Goal: Communication & Community: Answer question/provide support

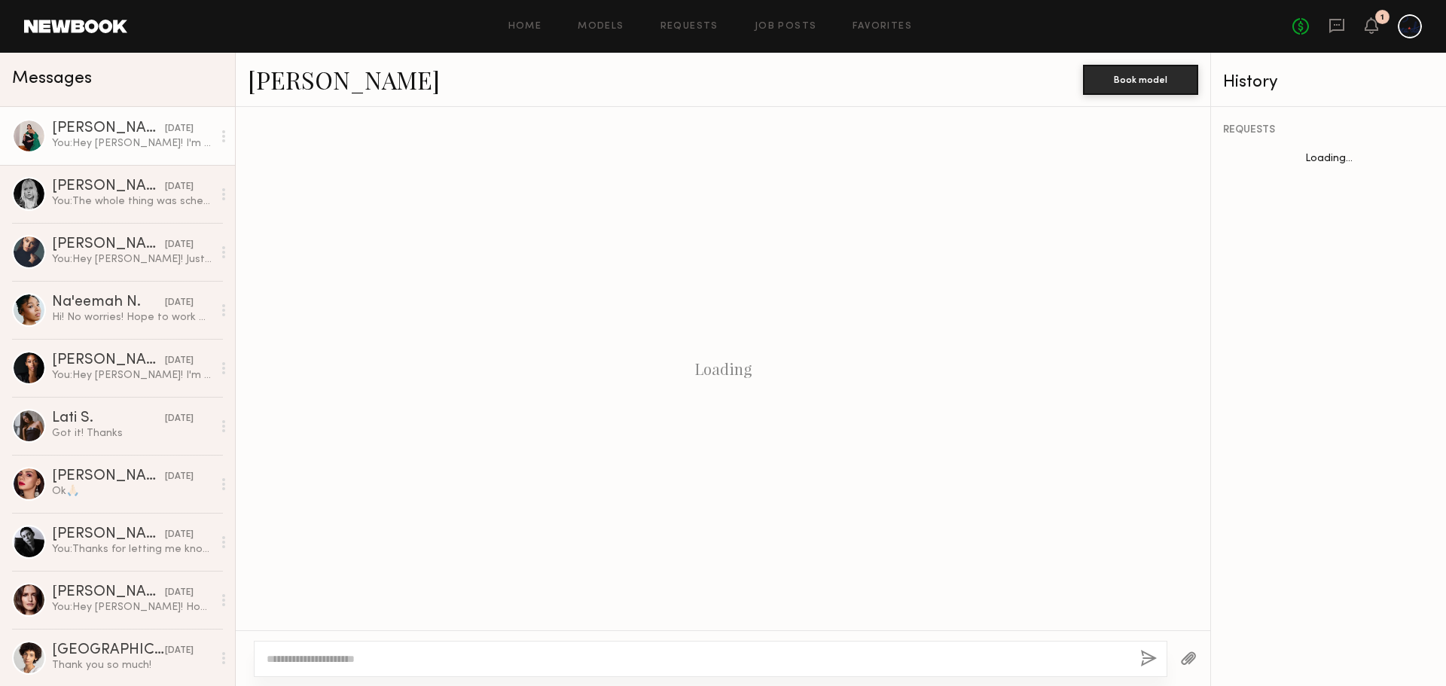
scroll to position [176, 0]
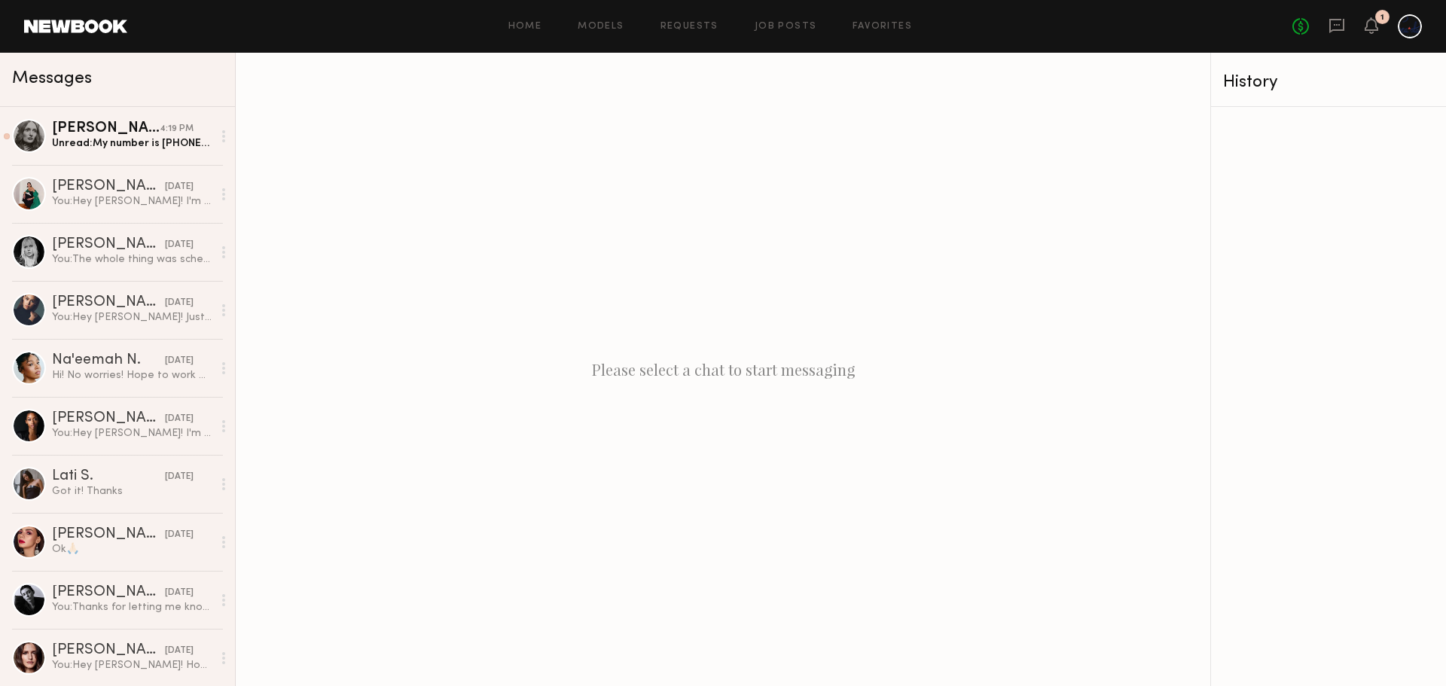
click at [119, 141] on div "Unread: My number is [PHONE_NUMBER] if that’s easier I sometimes don’t see mess…" at bounding box center [132, 143] width 160 height 14
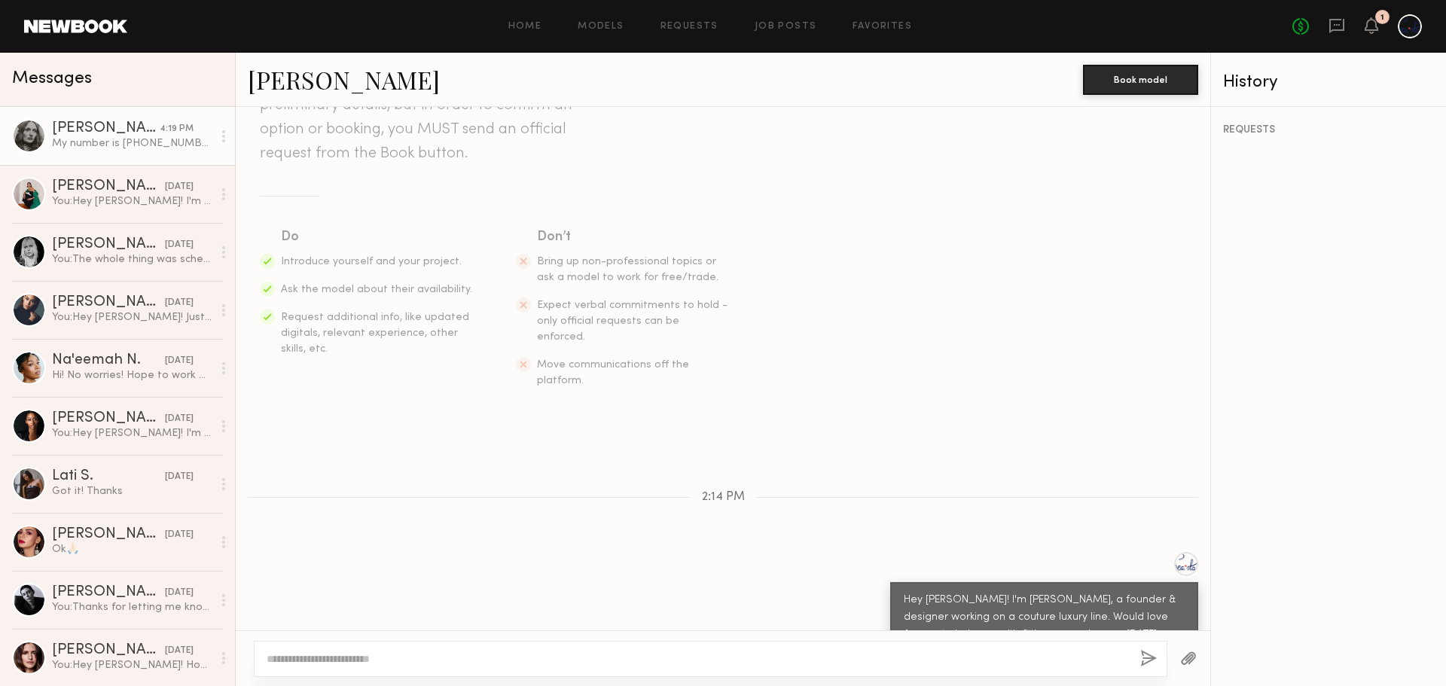
scroll to position [308, 0]
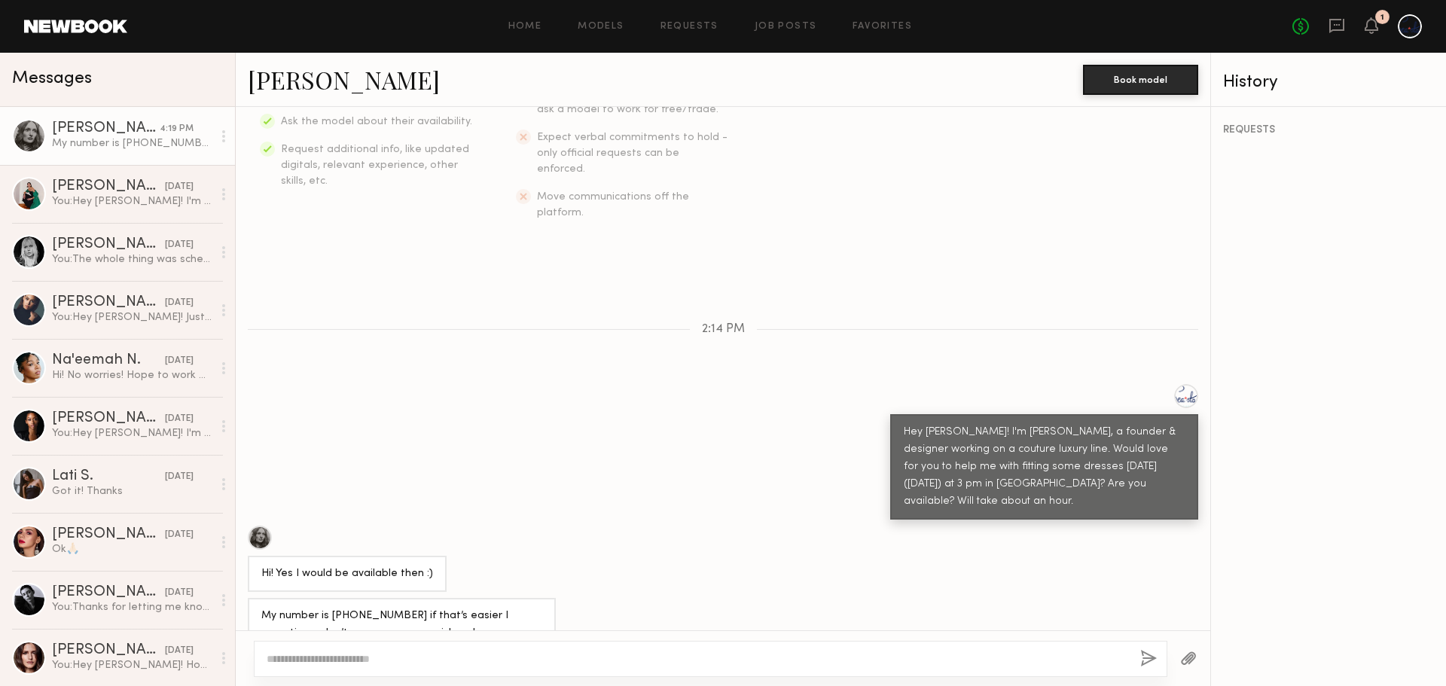
click at [412, 661] on textarea at bounding box center [698, 658] width 862 height 15
type textarea "*"
type textarea "**********"
click at [1149, 661] on button "button" at bounding box center [1148, 659] width 17 height 19
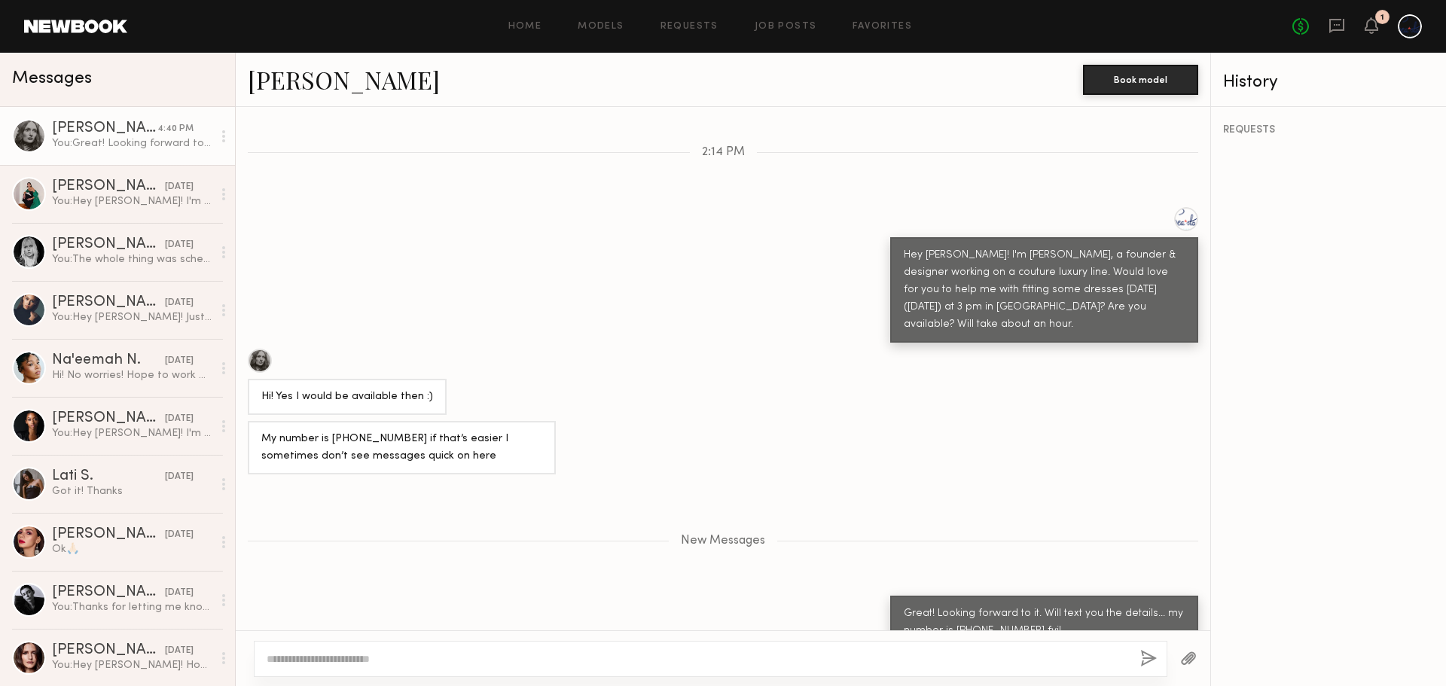
scroll to position [578, 0]
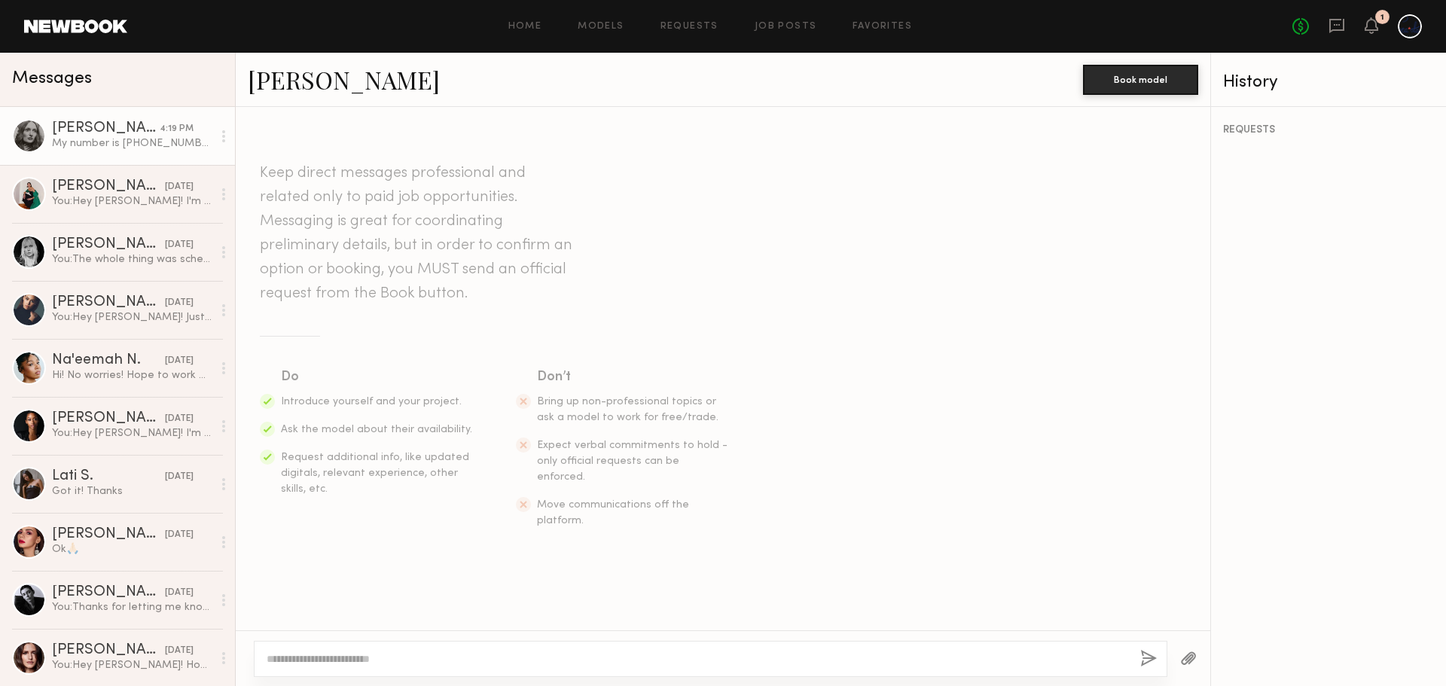
scroll to position [291, 0]
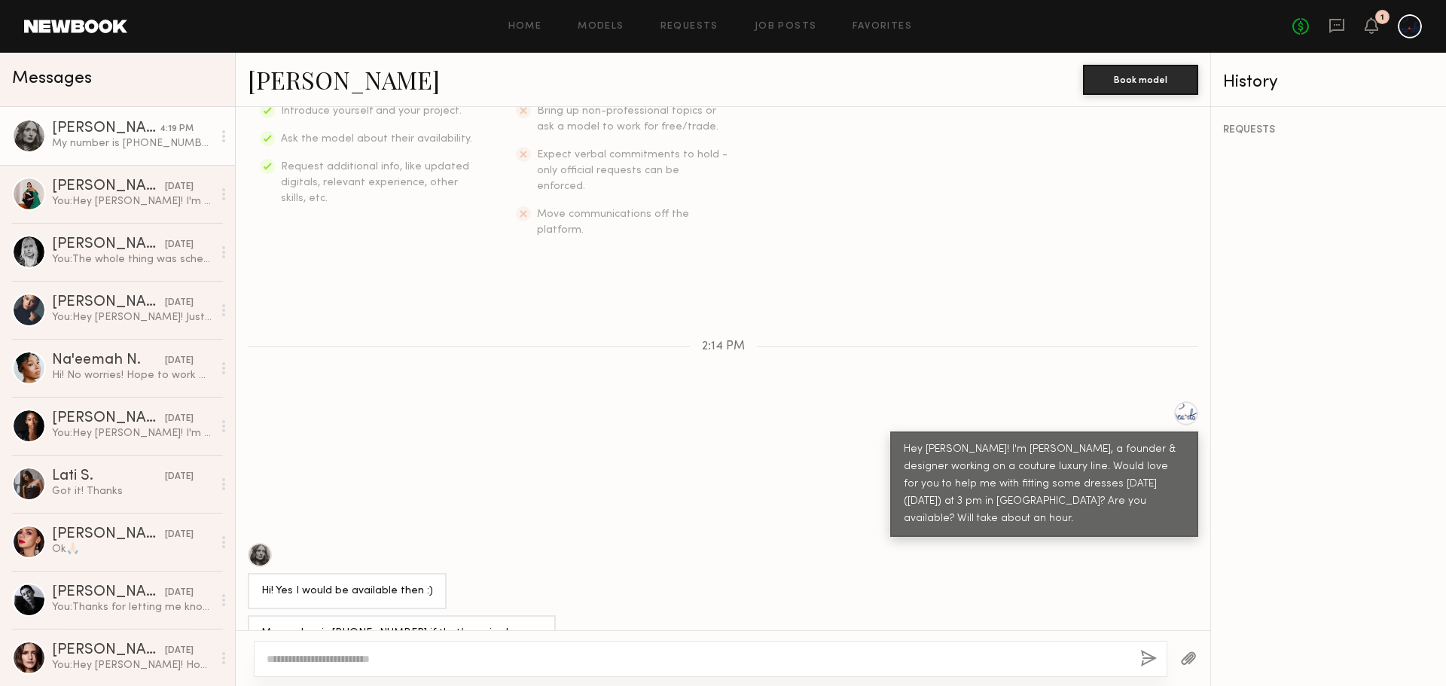
click at [103, 125] on div "[PERSON_NAME]" at bounding box center [106, 128] width 108 height 15
click at [32, 145] on div at bounding box center [29, 136] width 34 height 34
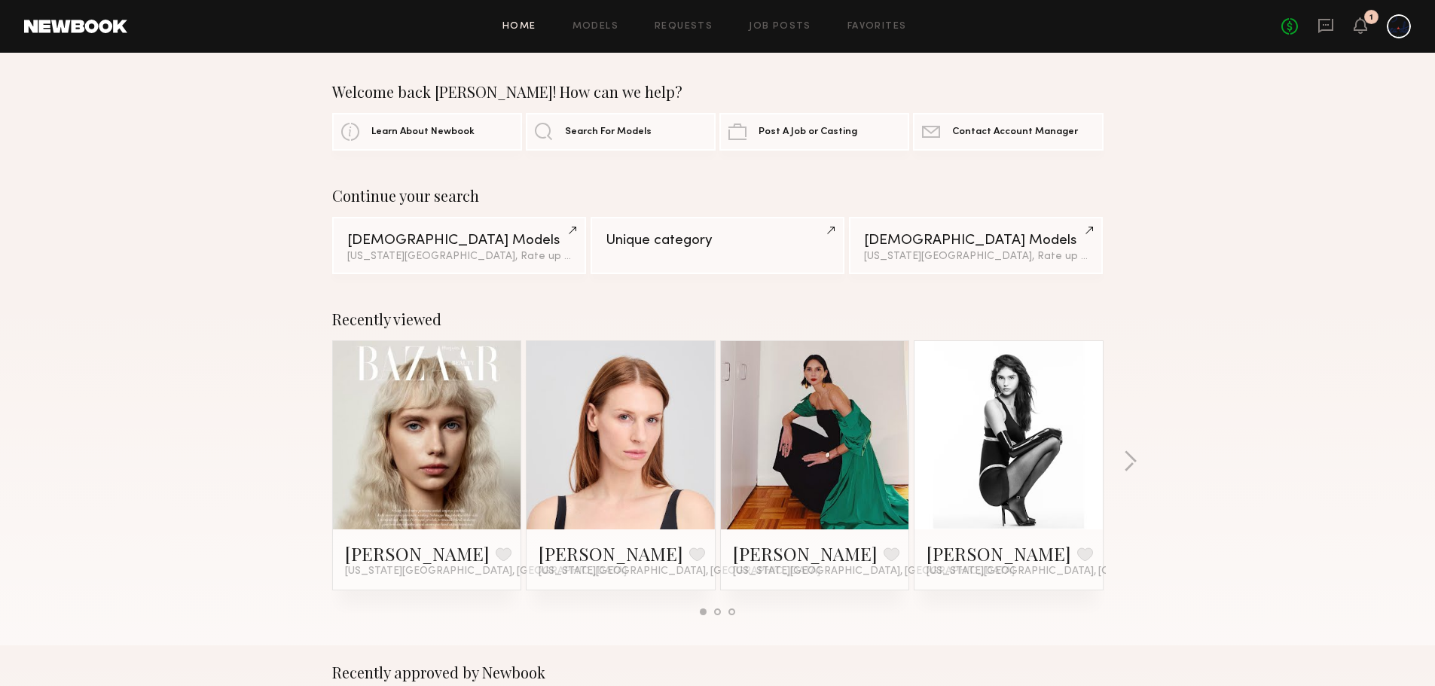
click at [1389, 26] on div at bounding box center [1399, 26] width 24 height 24
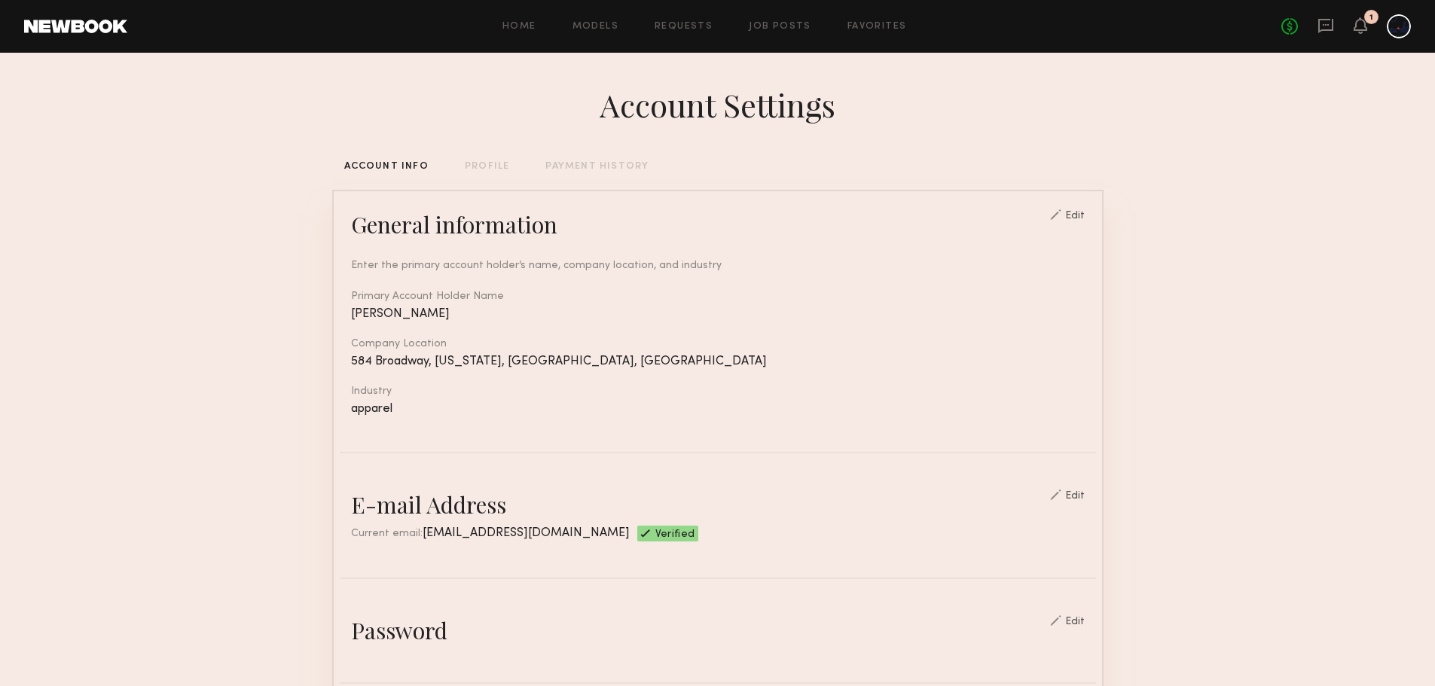
click at [587, 18] on div "Home Models Requests Job Posts Favorites Sign Out No fees up to $5,000 1" at bounding box center [768, 26] width 1283 height 24
click at [590, 28] on link "Models" at bounding box center [595, 27] width 46 height 10
click at [1389, 25] on div at bounding box center [1399, 26] width 24 height 24
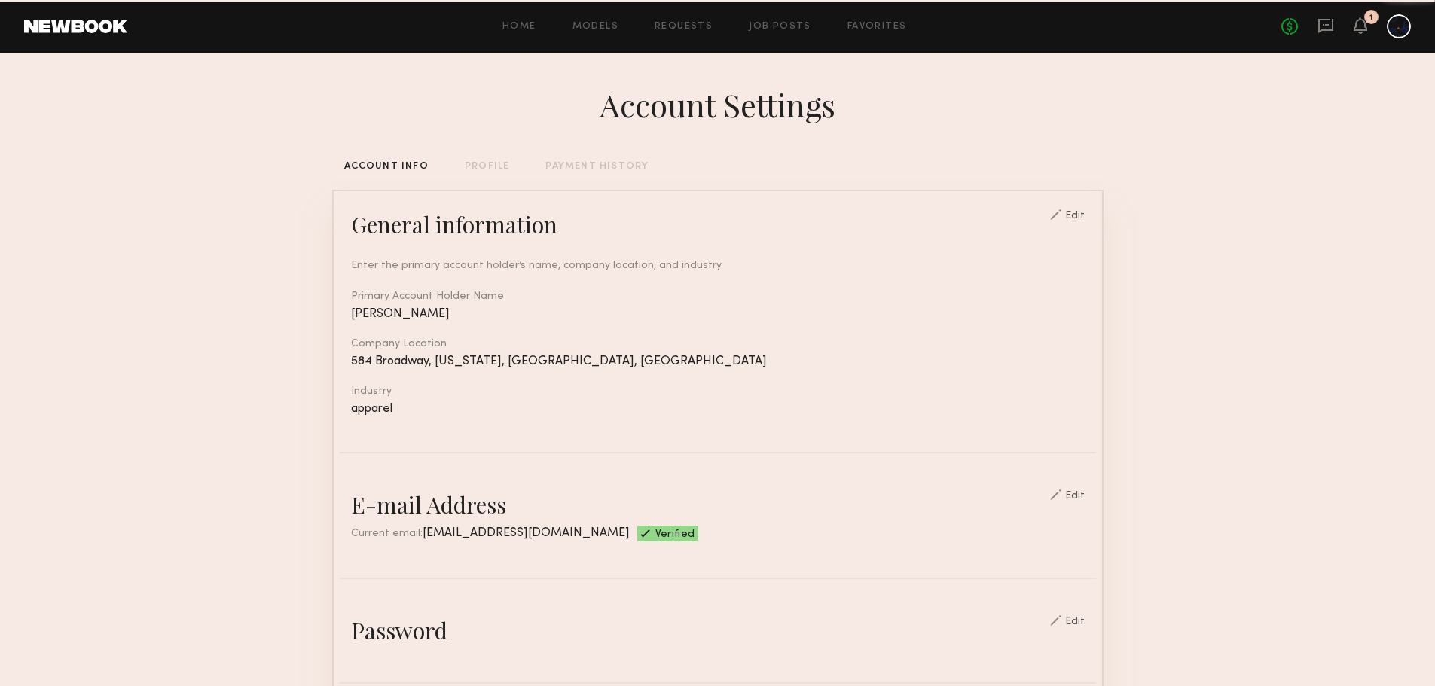
click at [1324, 32] on icon at bounding box center [1325, 25] width 17 height 17
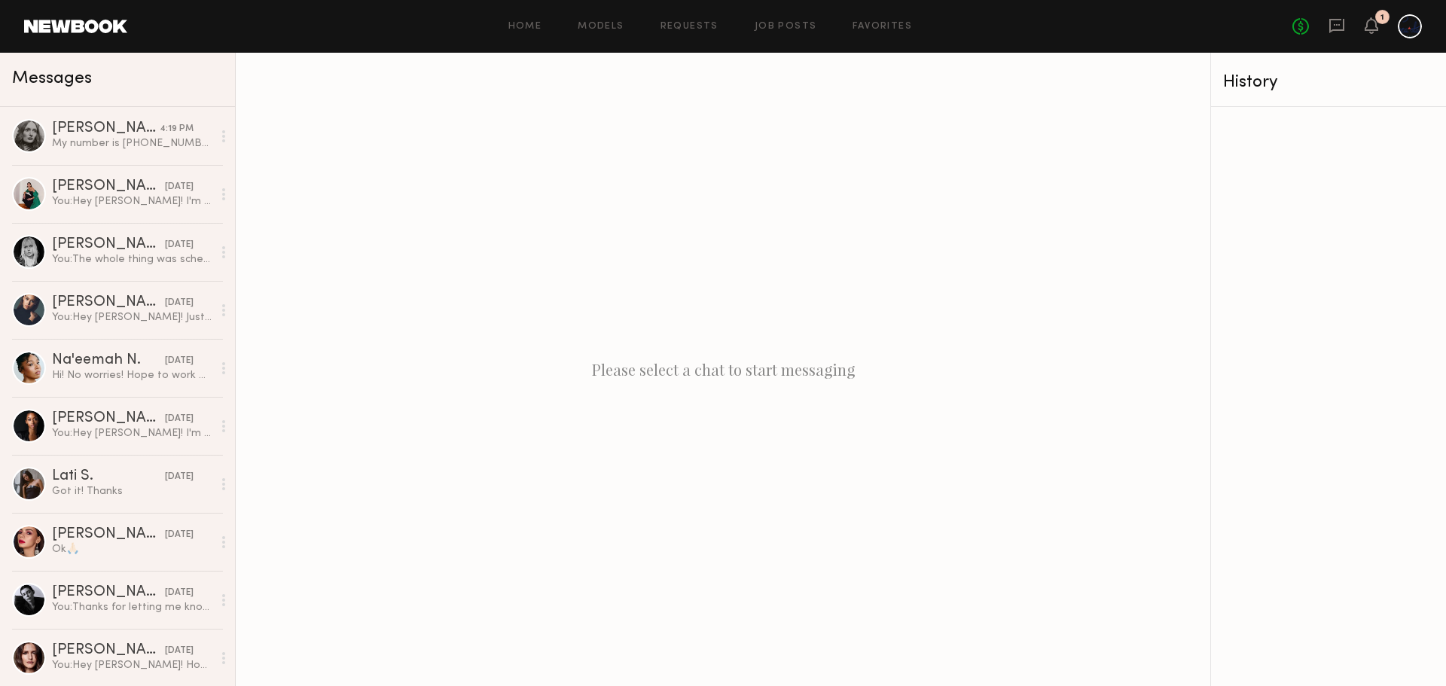
click at [47, 140] on link "Rebecca H. 4:19 PM My number is 440-840-9245 if that’s easier I sometimes don’t…" at bounding box center [117, 136] width 235 height 58
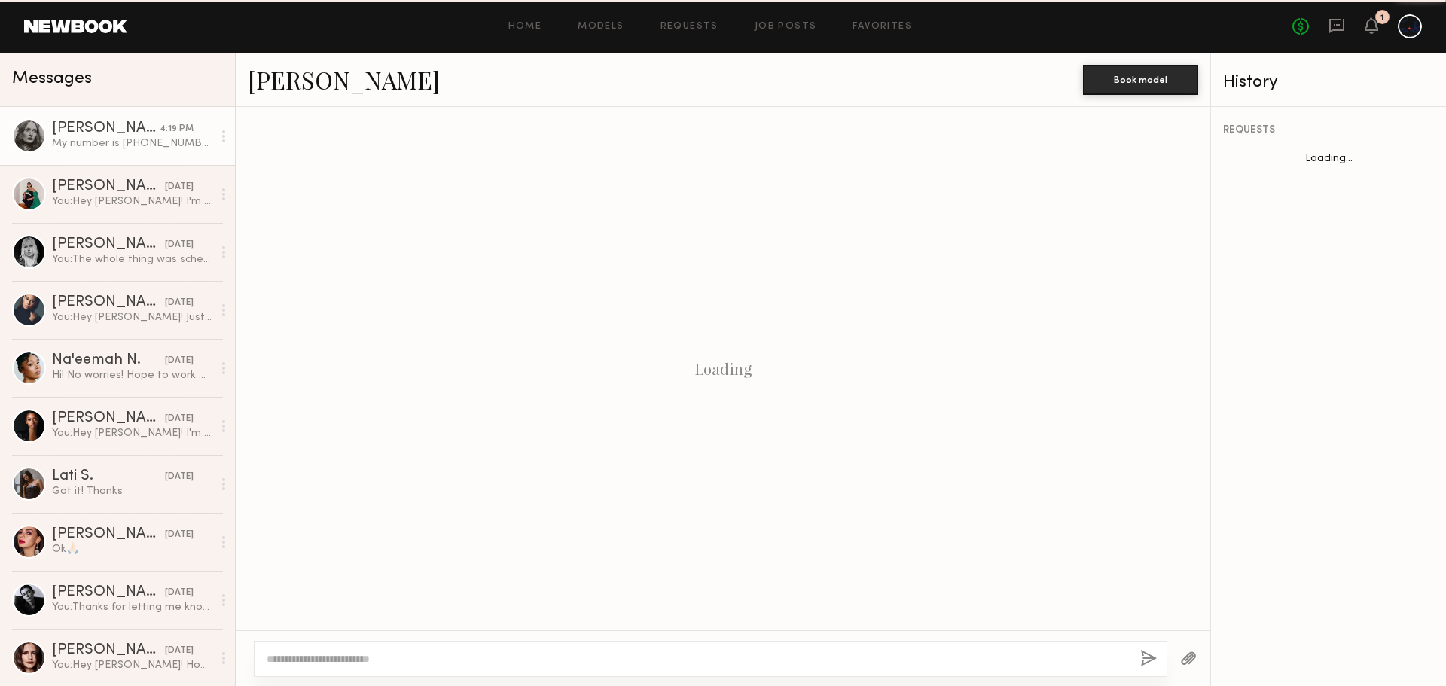
scroll to position [291, 0]
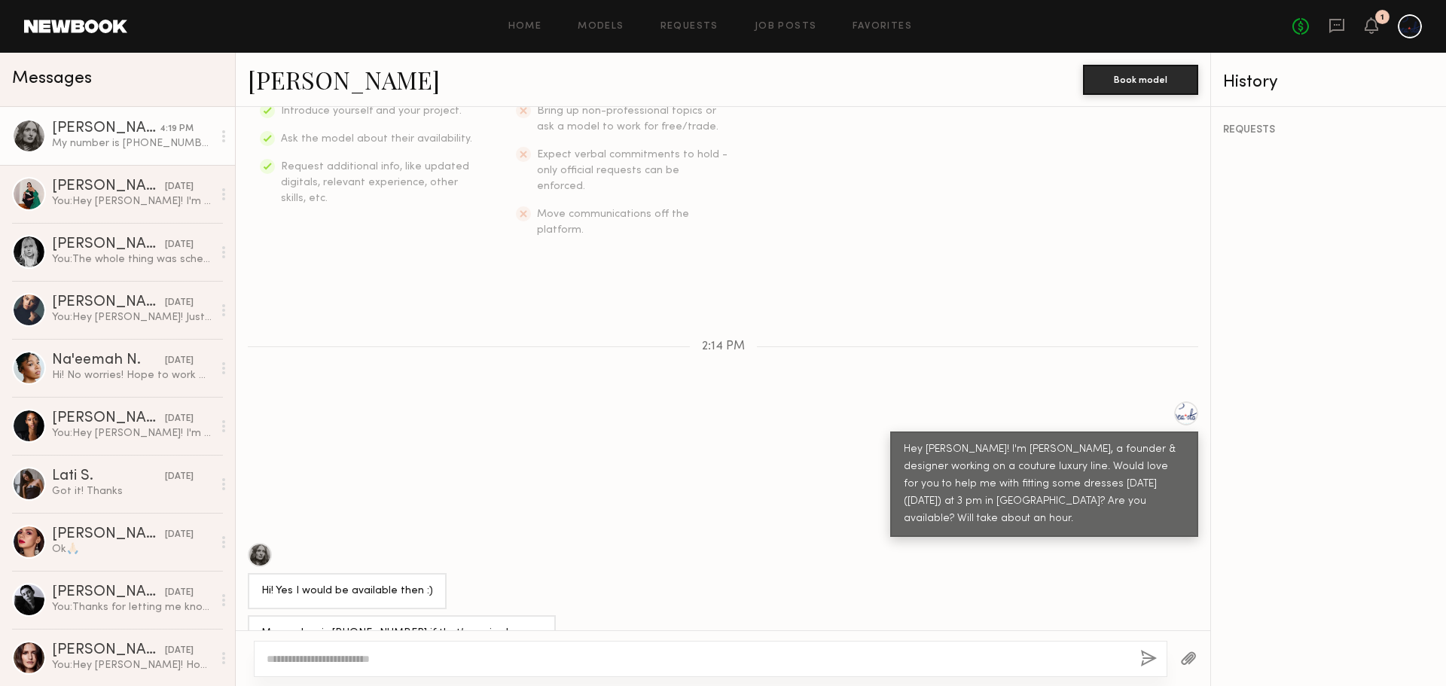
click at [17, 132] on div at bounding box center [29, 136] width 34 height 34
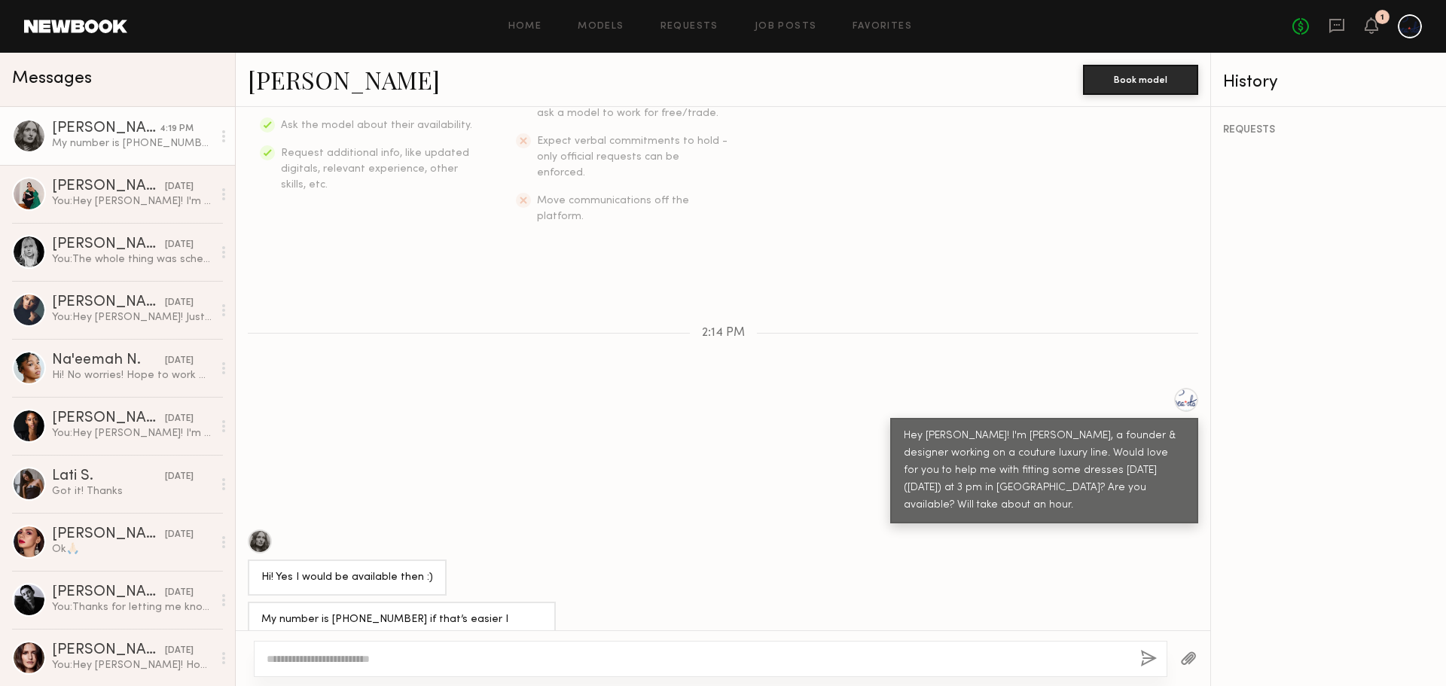
scroll to position [308, 0]
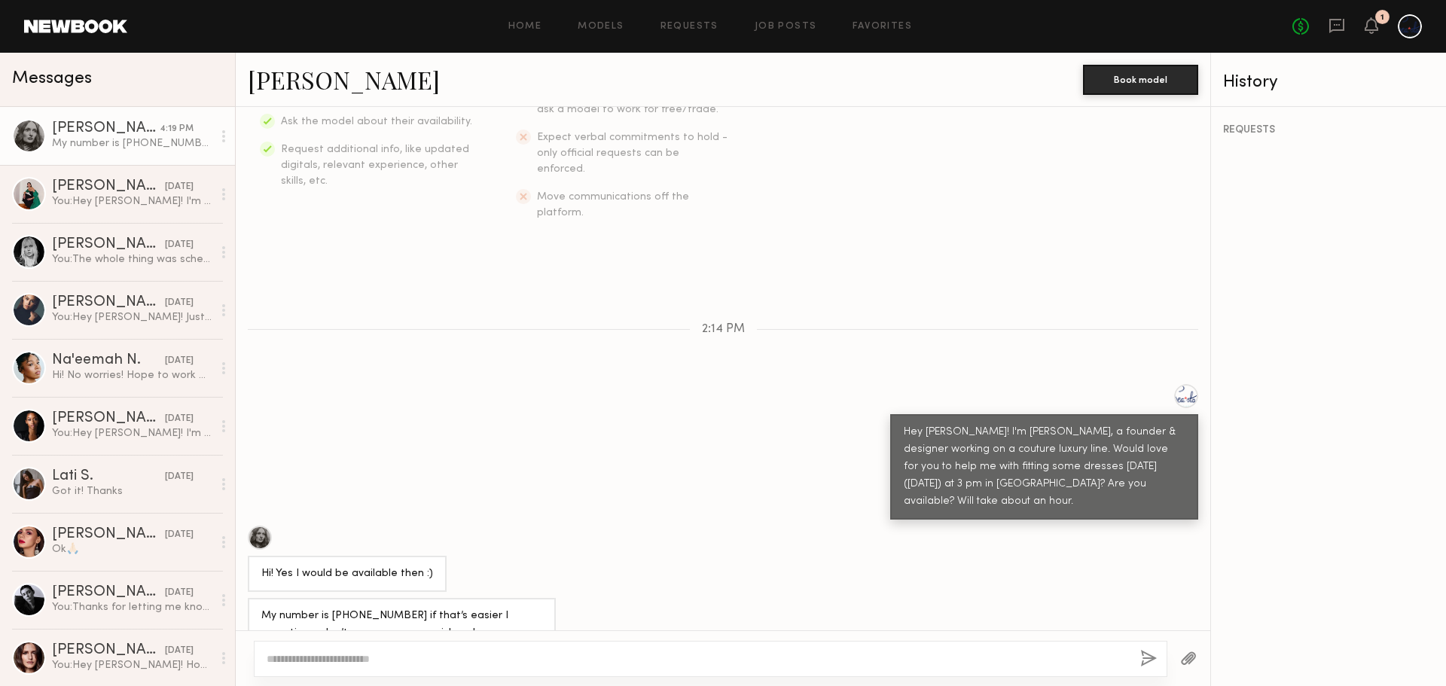
click at [519, 640] on div at bounding box center [723, 658] width 975 height 56
click at [513, 652] on textarea at bounding box center [698, 658] width 862 height 15
type textarea "**********"
click at [255, 526] on div at bounding box center [260, 538] width 24 height 24
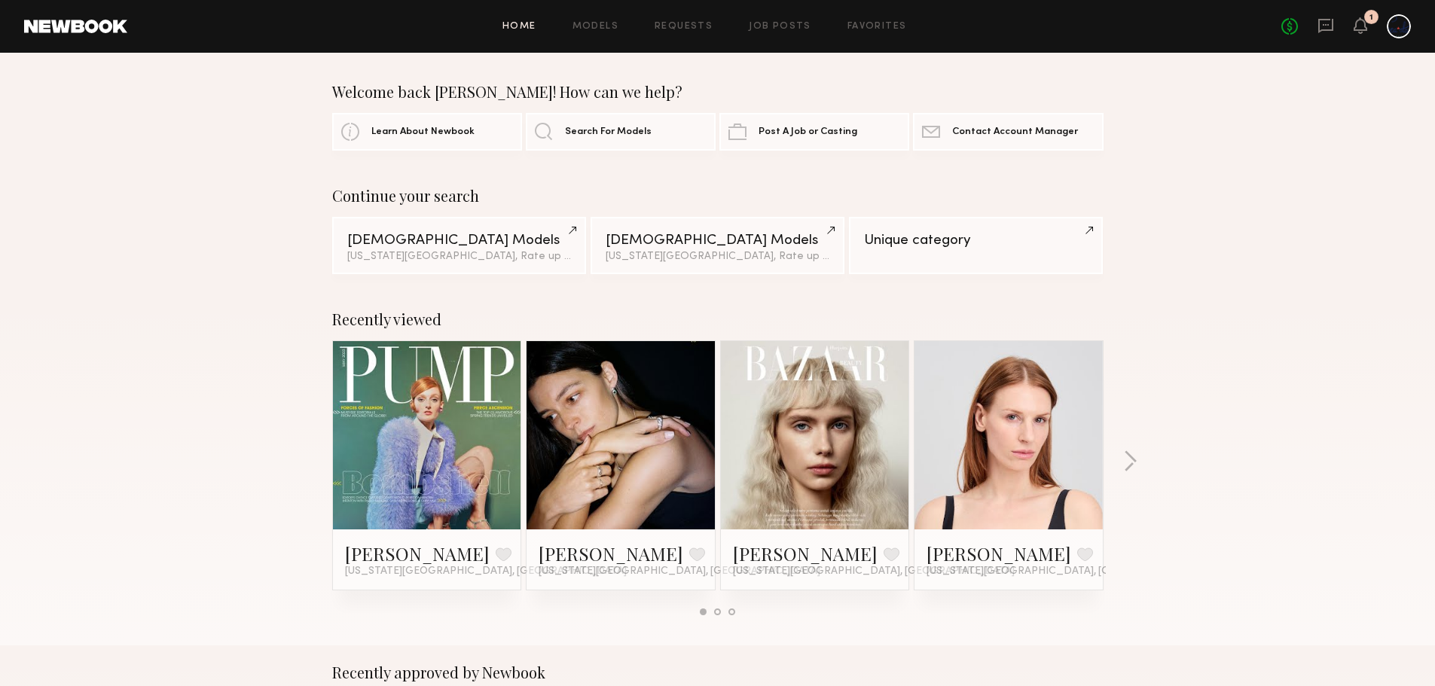
click at [398, 558] on link "[PERSON_NAME]" at bounding box center [417, 554] width 145 height 24
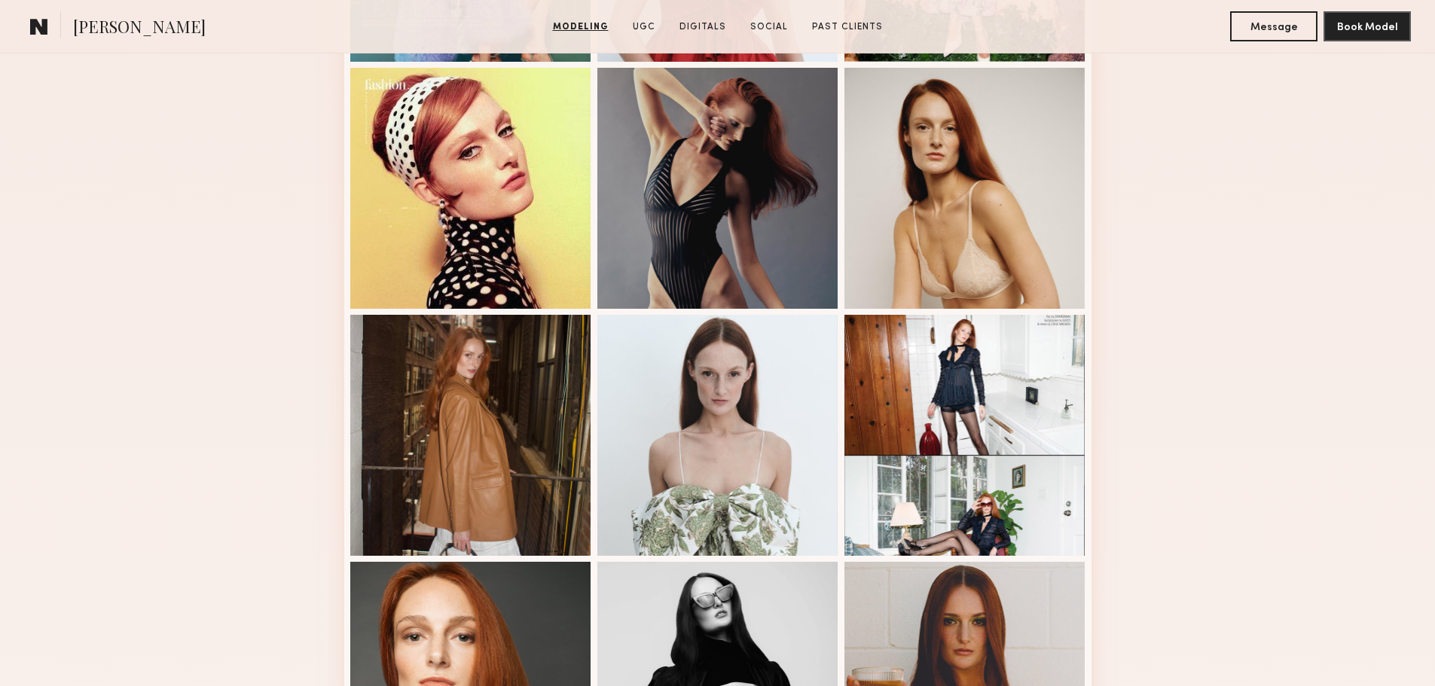
scroll to position [823, 0]
